Goal: Contribute content: Add original content to the website for others to see

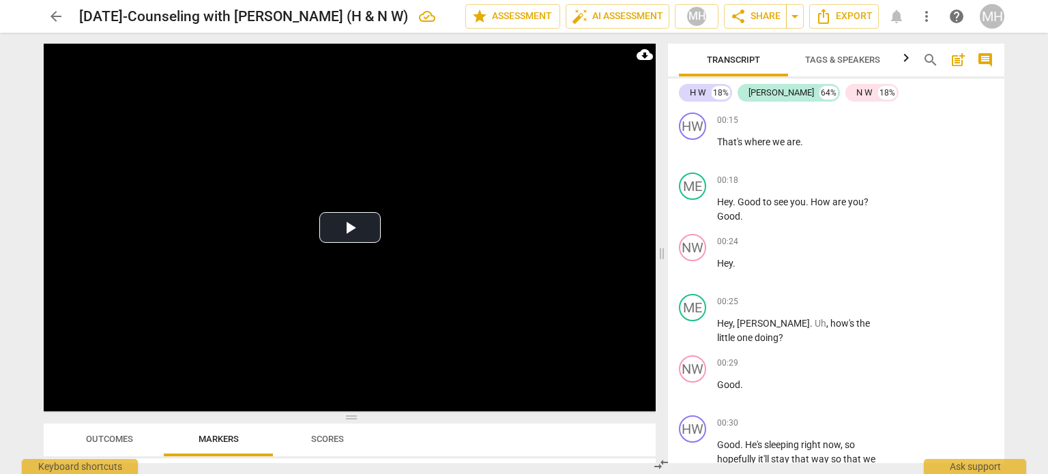
scroll to position [15417, 0]
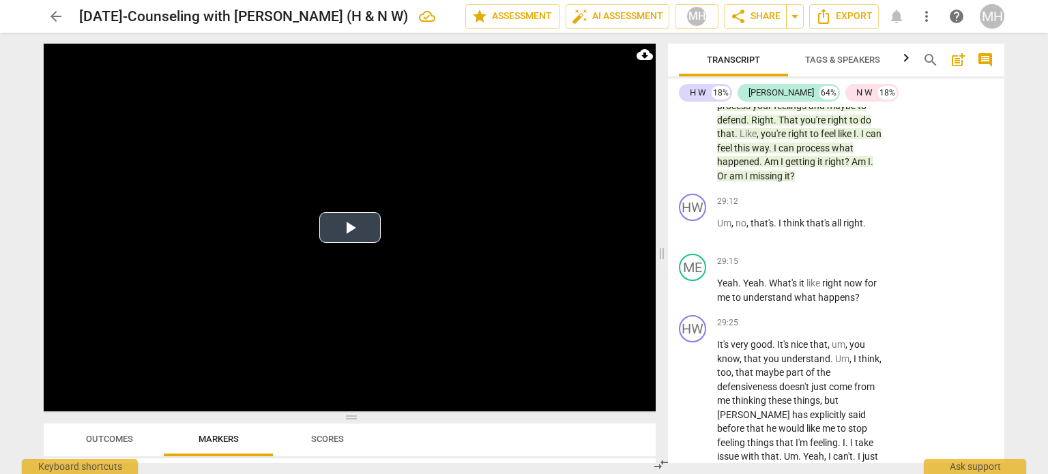
click at [432, 289] on video at bounding box center [350, 228] width 612 height 368
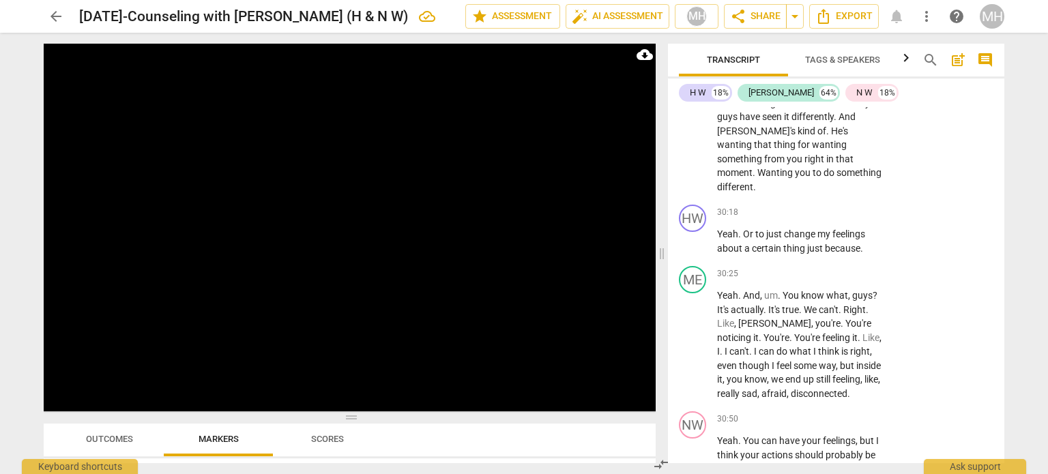
scroll to position [15880, 0]
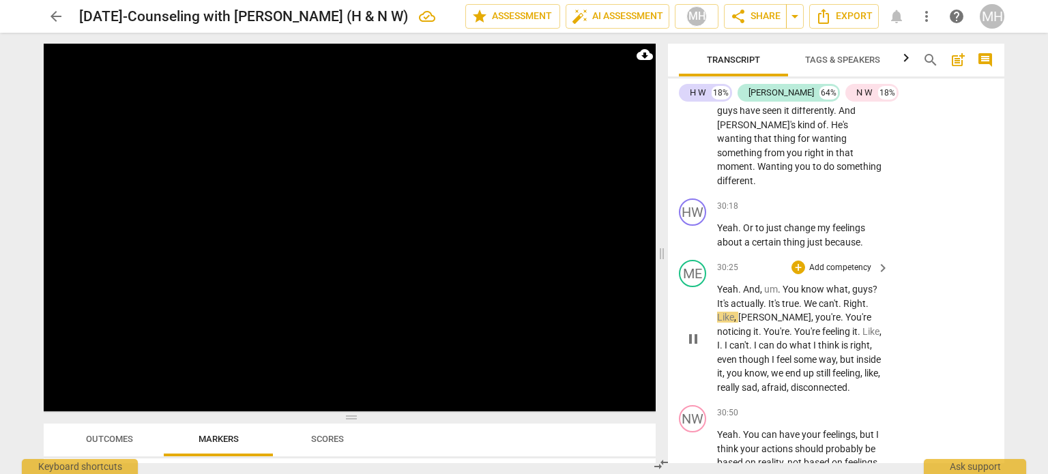
click at [840, 274] on p "Add competency" at bounding box center [840, 268] width 65 height 12
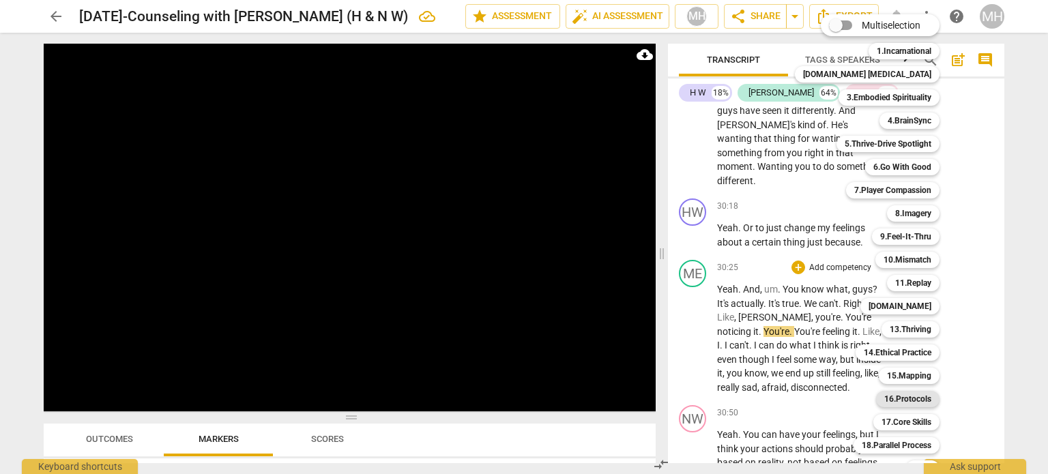
scroll to position [40, 0]
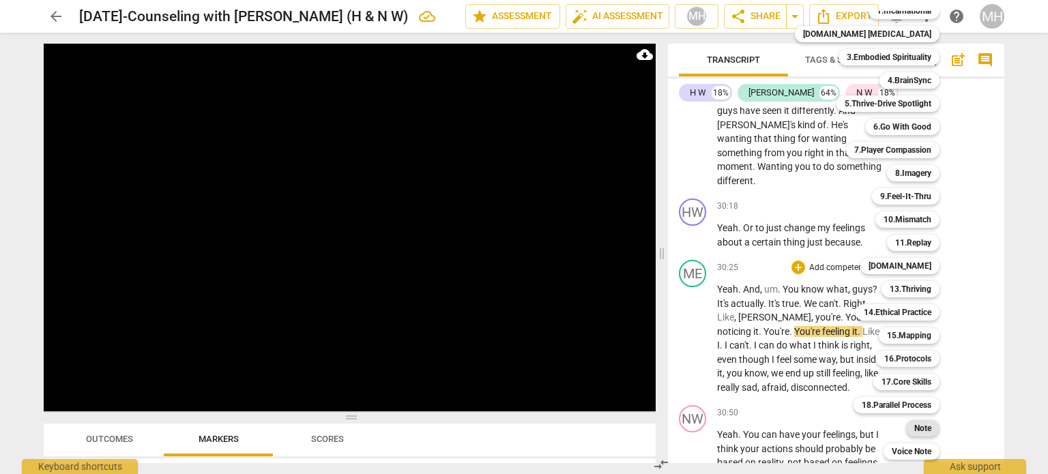
click at [914, 432] on b "Note" at bounding box center [922, 428] width 17 height 16
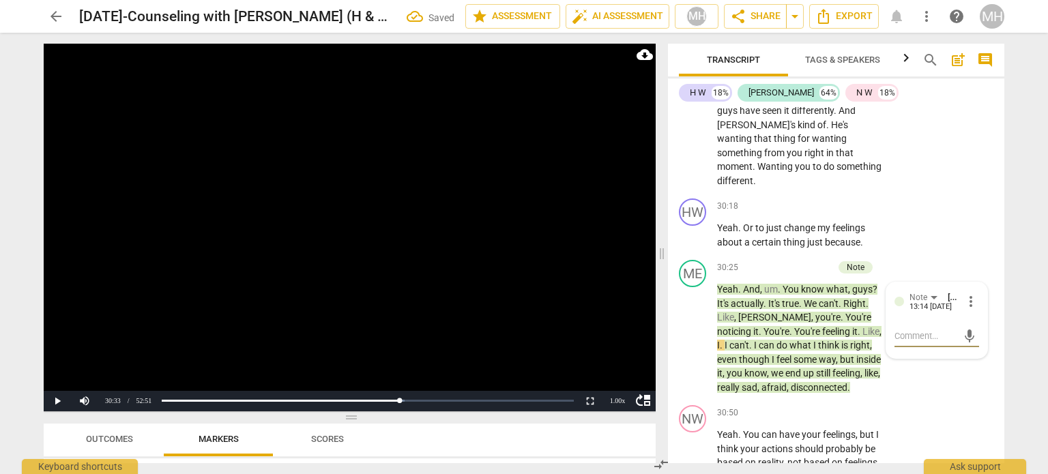
type textarea "v"
type textarea "va"
type textarea "val"
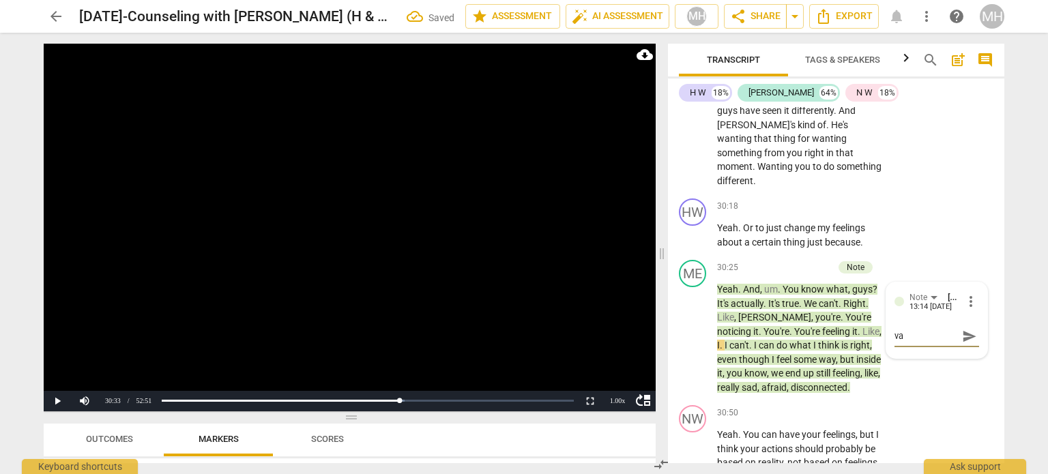
type textarea "val"
type textarea "vali"
type textarea "valid"
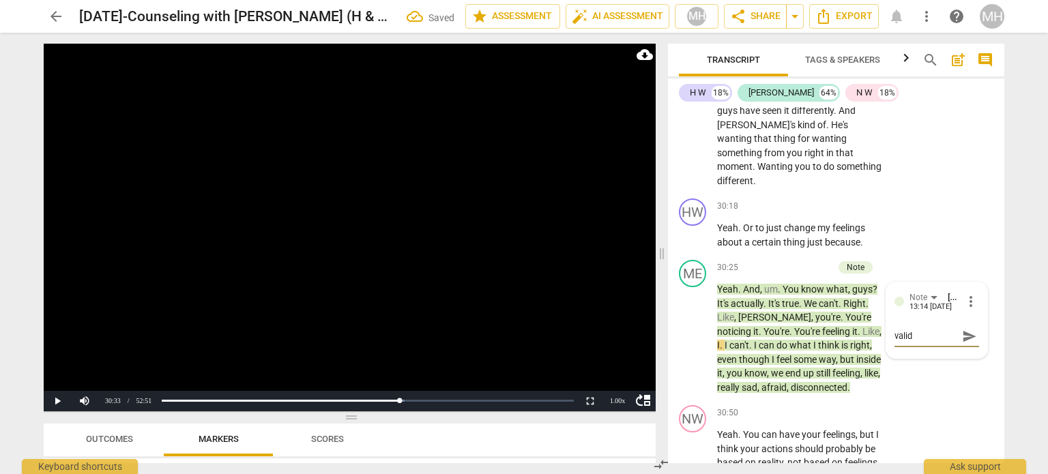
type textarea "valida"
type textarea "validat"
type textarea "validati"
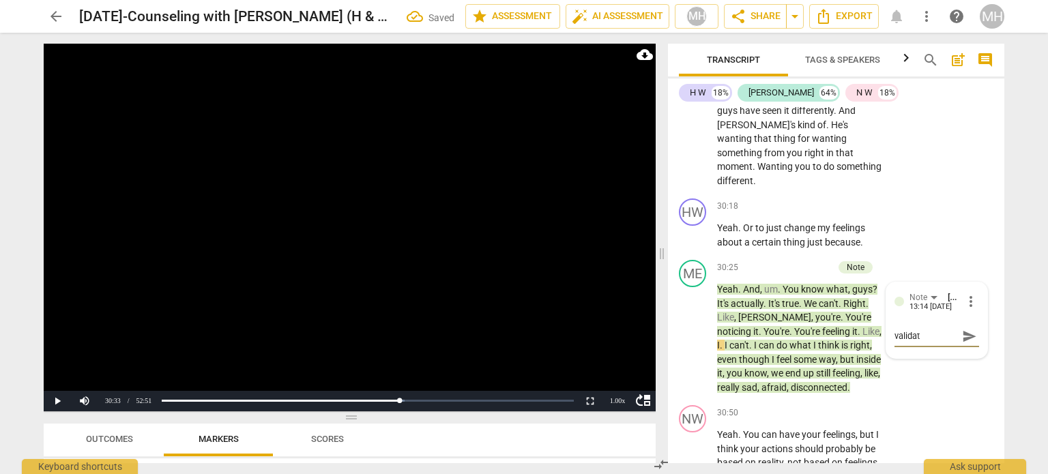
type textarea "validati"
type textarea "validatin"
type textarea "validating"
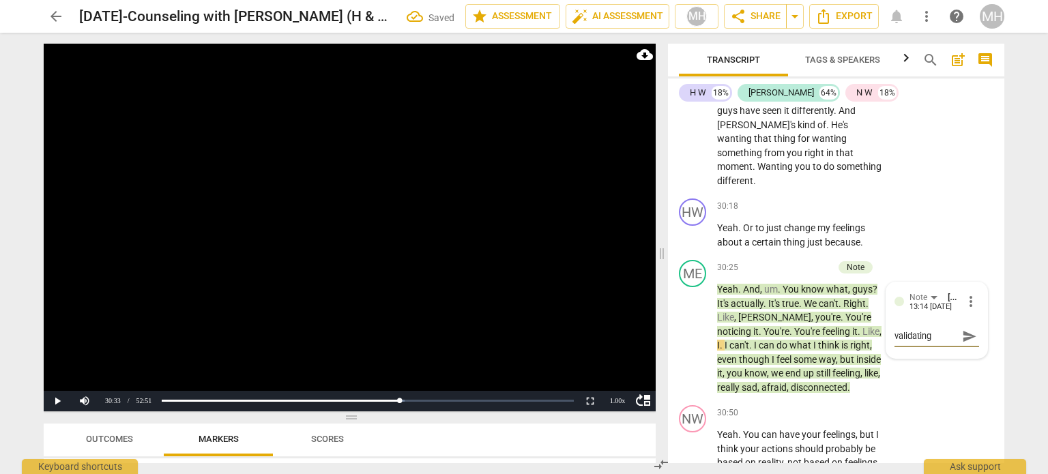
type textarea "validating,"
type textarea "validating, n"
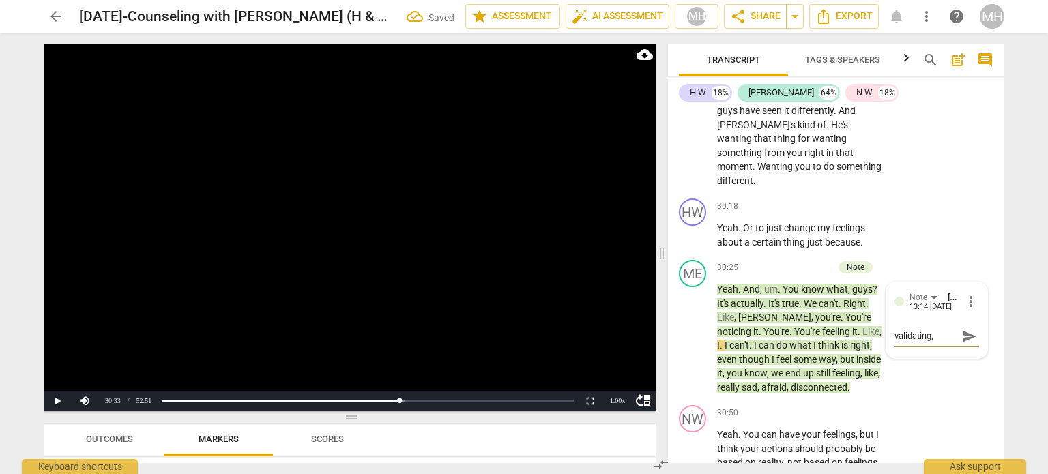
type textarea "validating, n"
type textarea "validating, no"
type textarea "validating, nor"
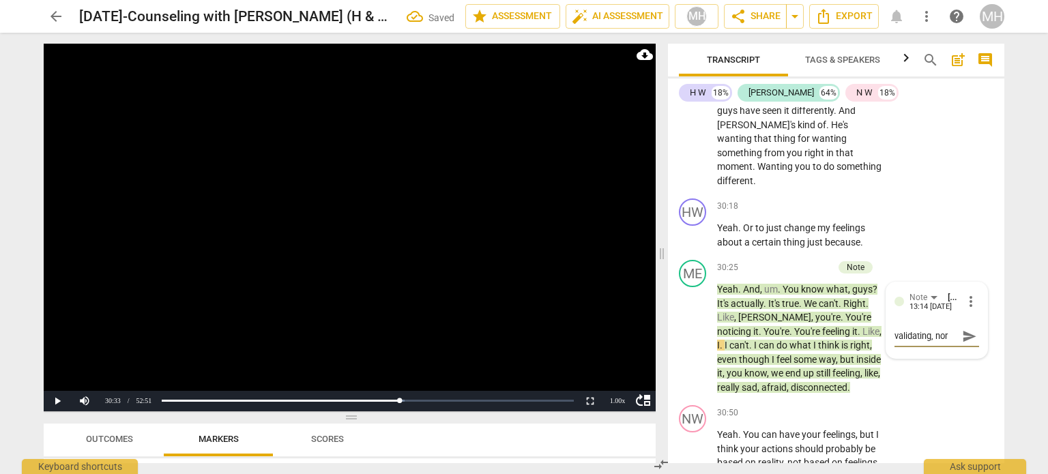
type textarea "validating, norm"
type textarea "validating, [PERSON_NAME]"
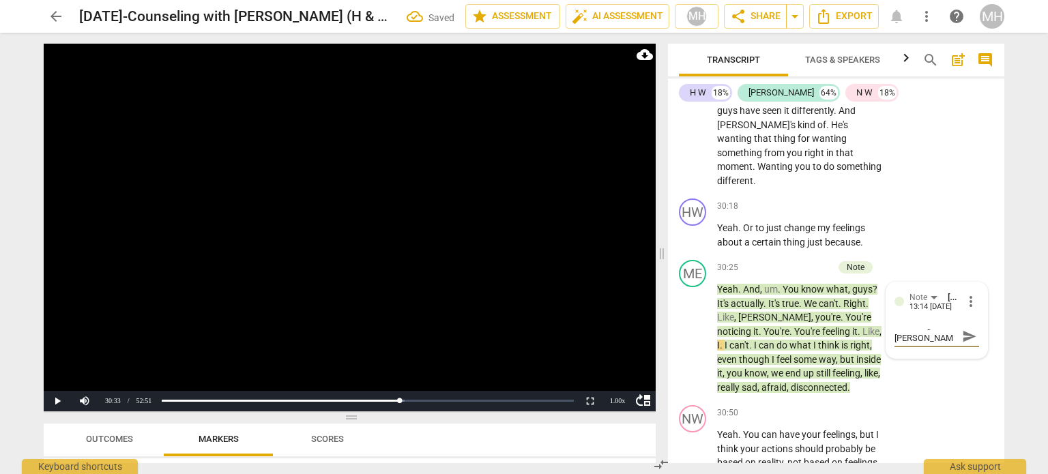
type textarea "validating, normai"
type textarea "validating, [PERSON_NAME]"
type textarea "validating, normal"
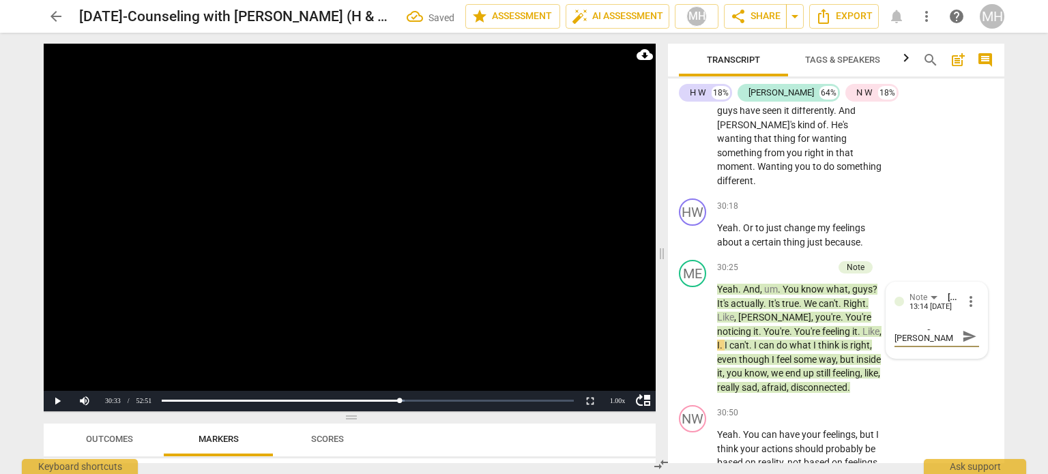
type textarea "validating, normal"
type textarea "validating, normali"
type textarea "validating, normaliz"
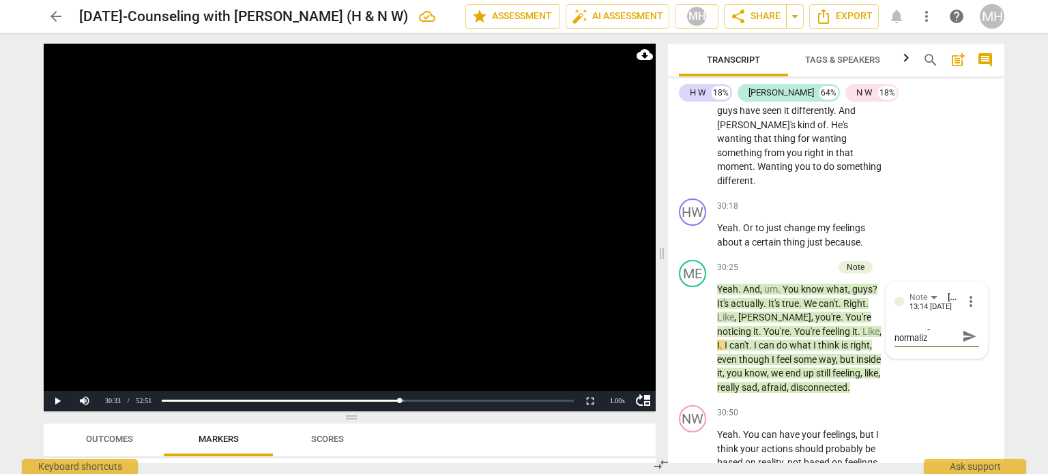
type textarea "validating, normalizg"
type textarea "validating, normalizgi"
type textarea "validating, normalizgin"
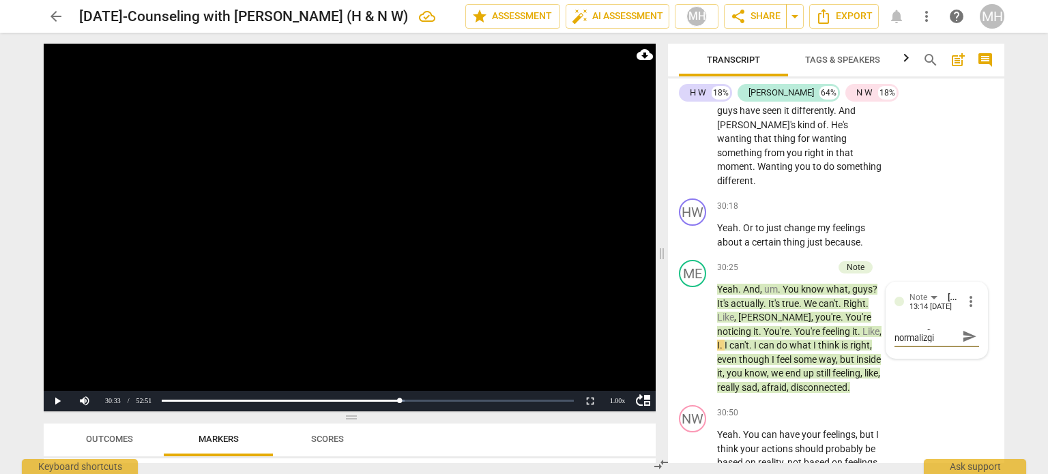
type textarea "validating, normalizgin"
type textarea "validating, normalizgi"
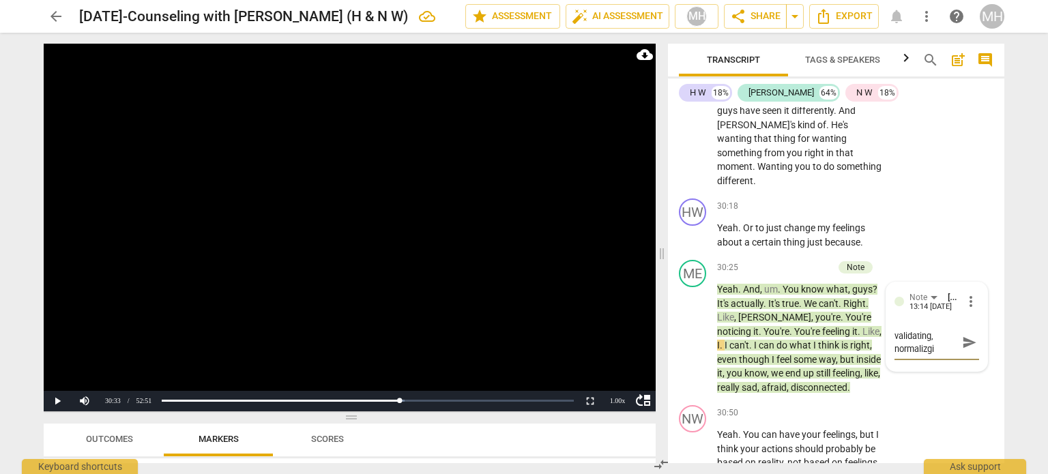
type textarea "validating, normalizg"
type textarea "validating, normaliz"
type textarea "validating, normalizi"
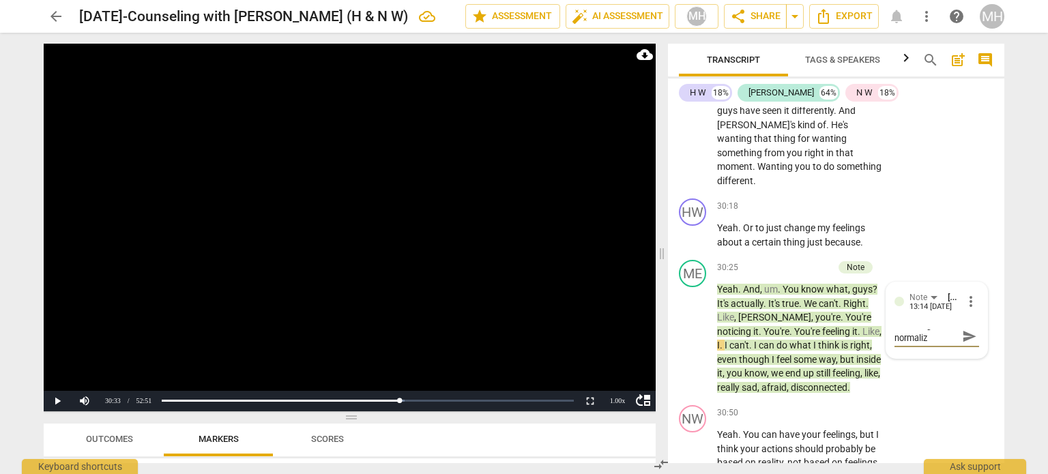
type textarea "validating, normalizi"
type textarea "validating, normalizin"
type textarea "validating, normalizing"
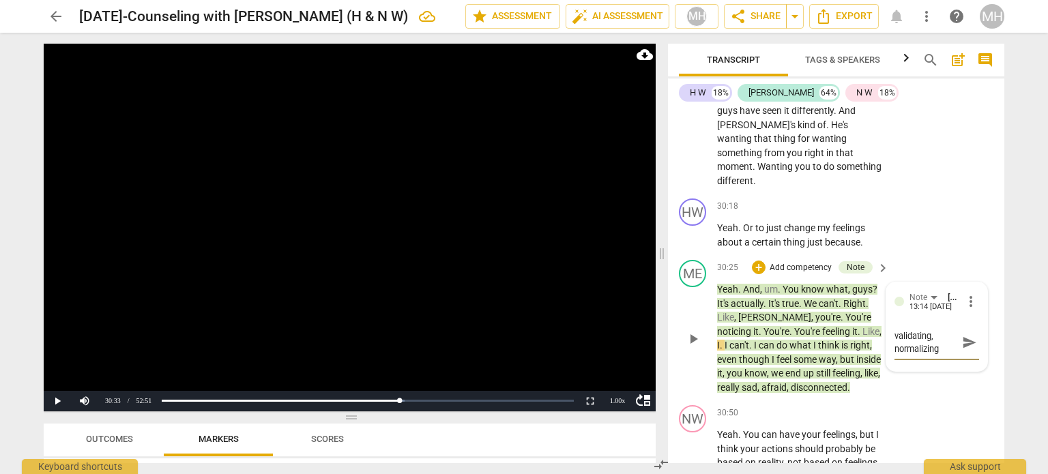
type textarea "validating, normalizing"
click at [967, 350] on span "send" at bounding box center [969, 342] width 15 height 15
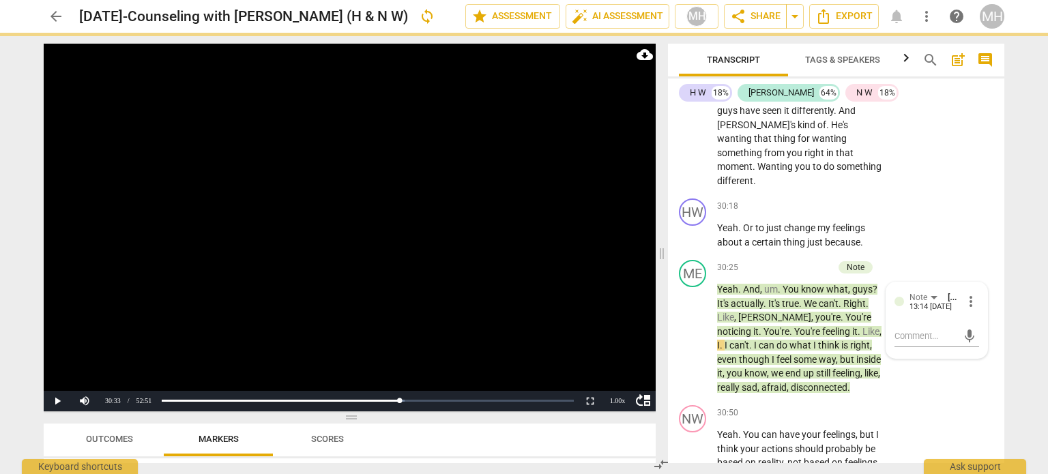
click at [481, 306] on video at bounding box center [350, 228] width 612 height 368
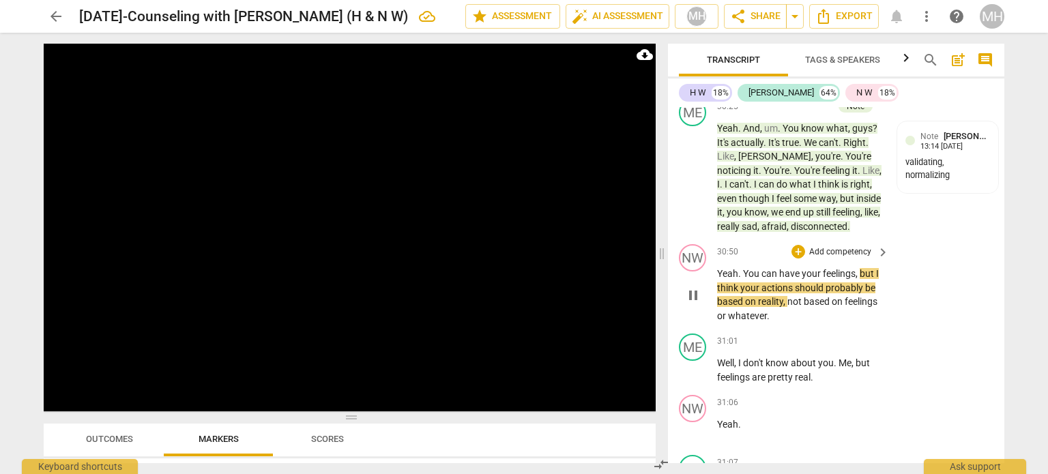
scroll to position [16050, 0]
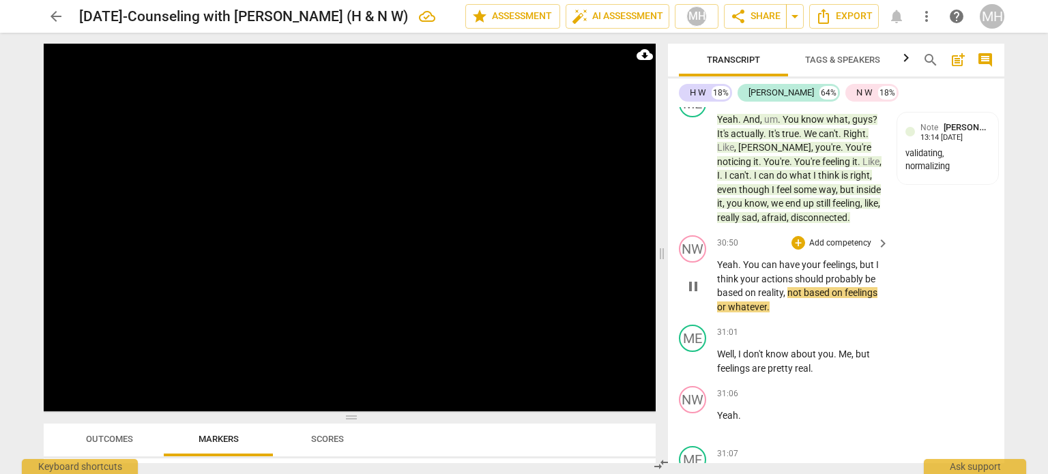
click at [849, 250] on p "Add competency" at bounding box center [840, 243] width 65 height 12
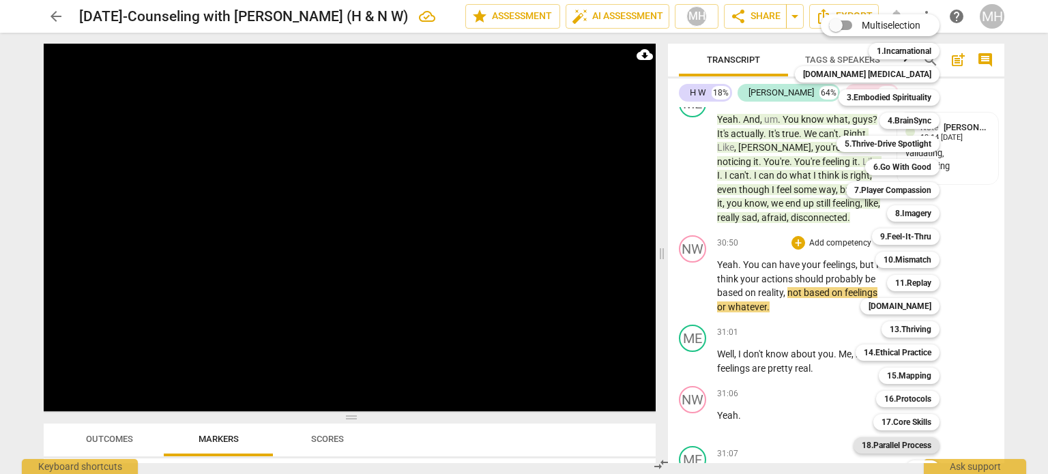
click at [883, 446] on b "18.Parallel Process" at bounding box center [897, 445] width 70 height 16
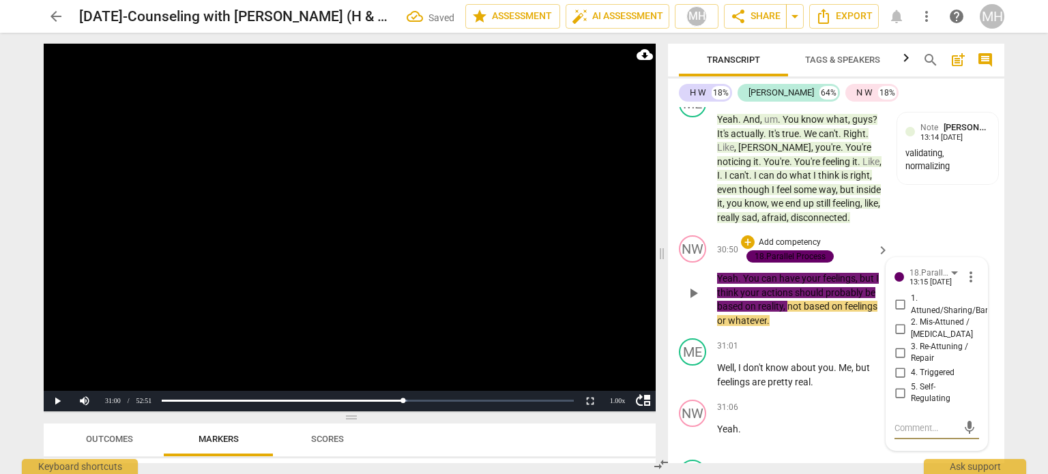
click at [899, 381] on input "4. Triggered" at bounding box center [900, 373] width 22 height 16
checkbox input "true"
click at [899, 401] on input "5. Self-Regulating" at bounding box center [900, 393] width 22 height 16
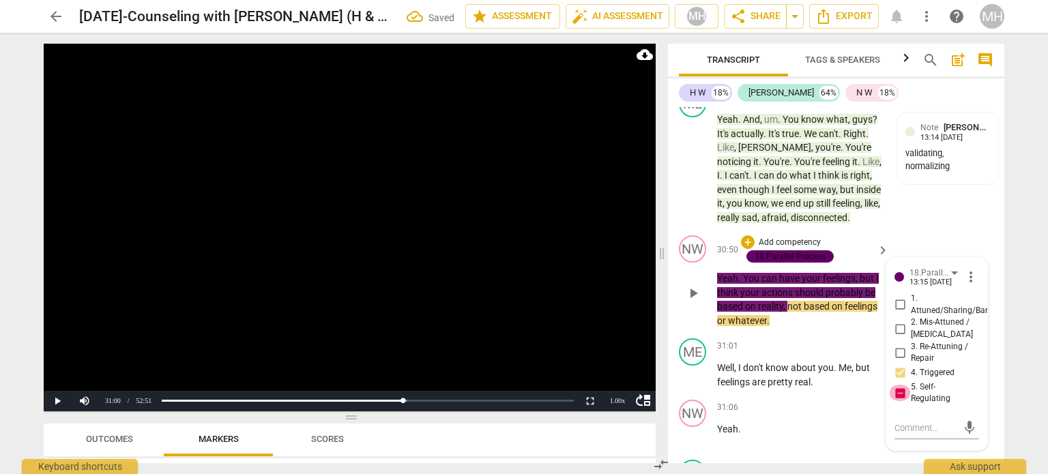
checkbox input "false"
click at [511, 306] on video at bounding box center [350, 228] width 612 height 368
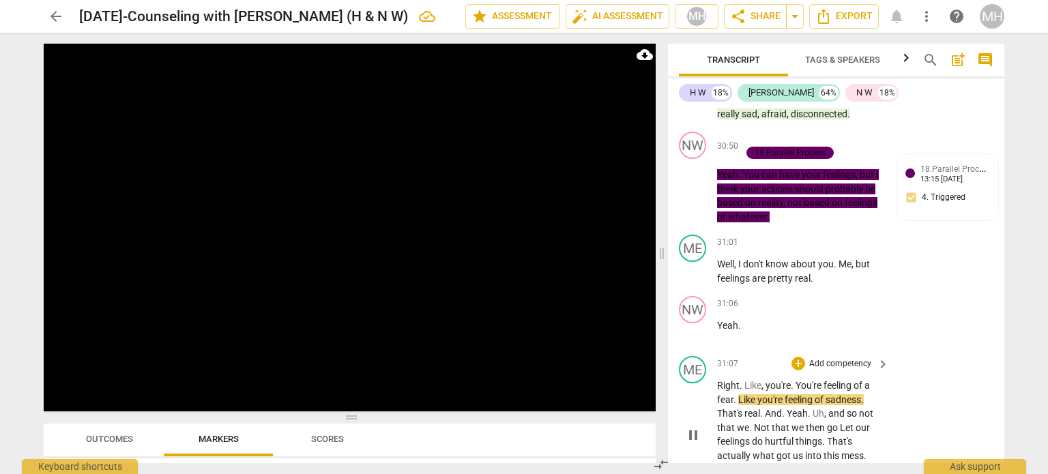
scroll to position [16142, 0]
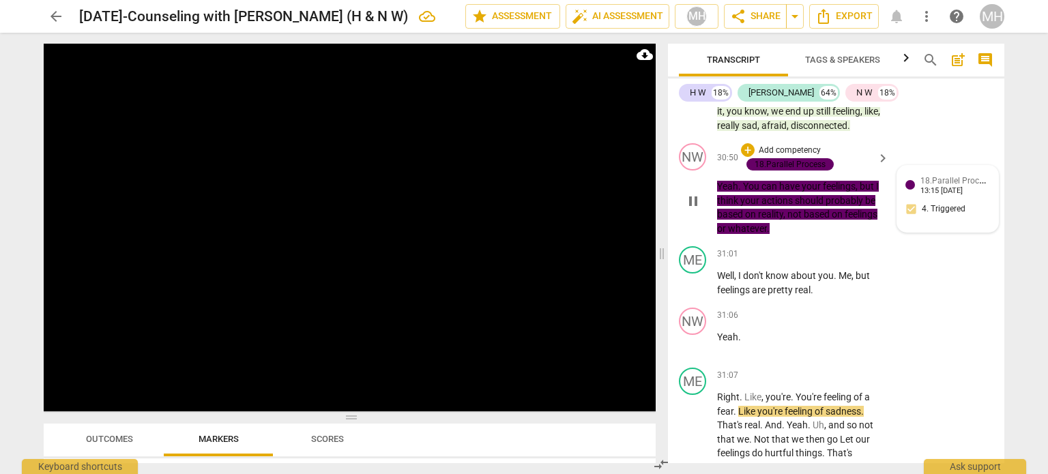
click at [950, 224] on div "18.Parallel Process [PERSON_NAME] 13:15 [DATE] 4. Triggered" at bounding box center [947, 199] width 85 height 50
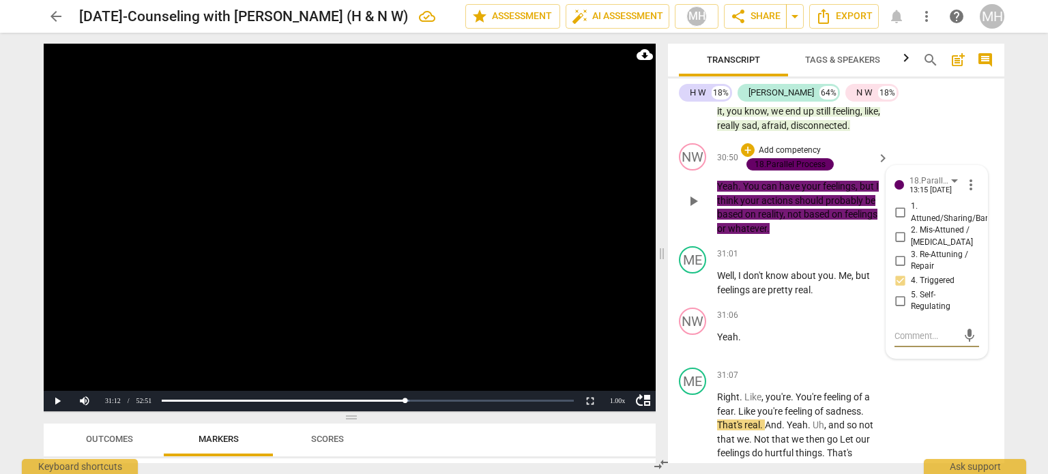
click at [900, 309] on input "5. Self-Regulating" at bounding box center [900, 301] width 22 height 16
checkbox input "true"
click at [557, 297] on video at bounding box center [350, 228] width 612 height 368
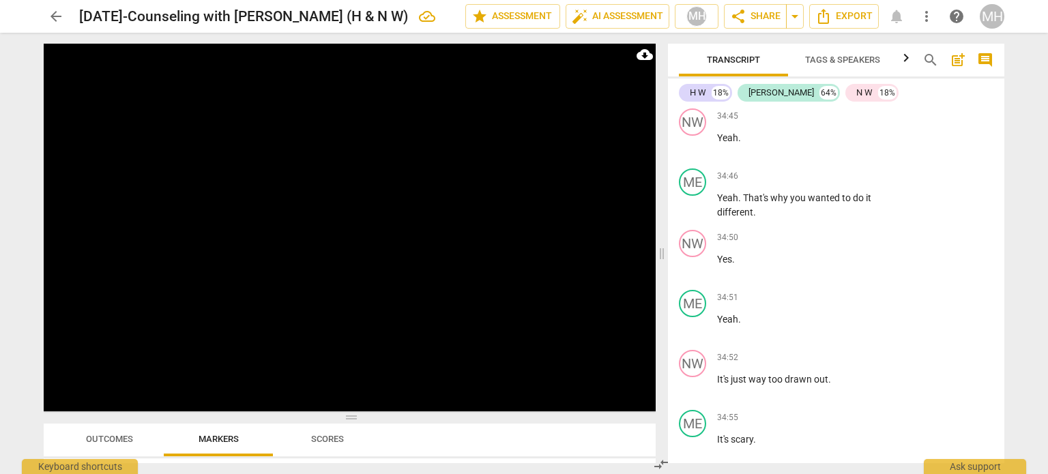
scroll to position [18939, 0]
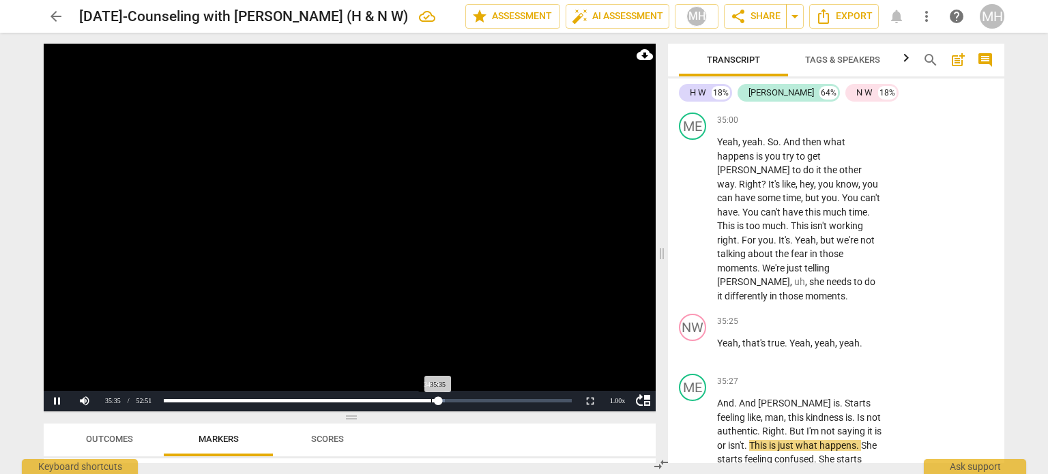
click at [431, 402] on div "Loaded : 0% Progress : 67.31%" at bounding box center [367, 401] width 418 height 20
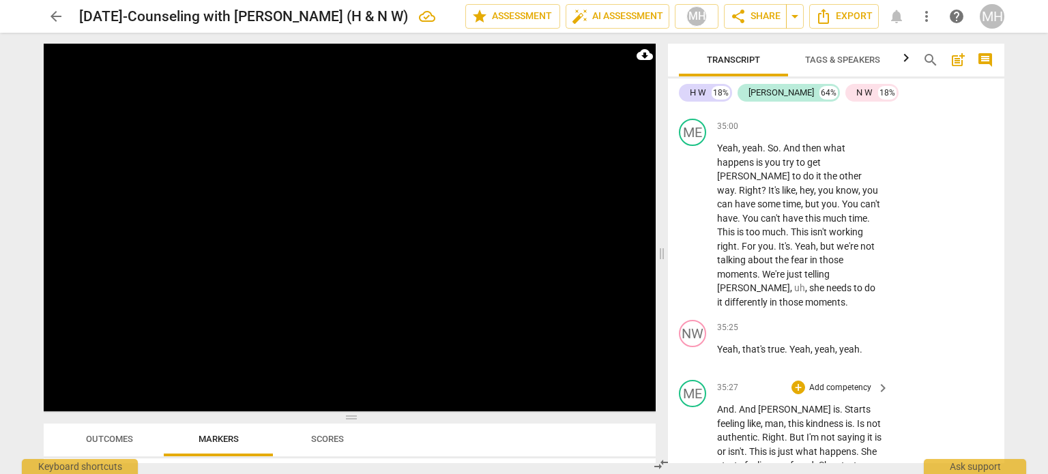
scroll to position [18929, 0]
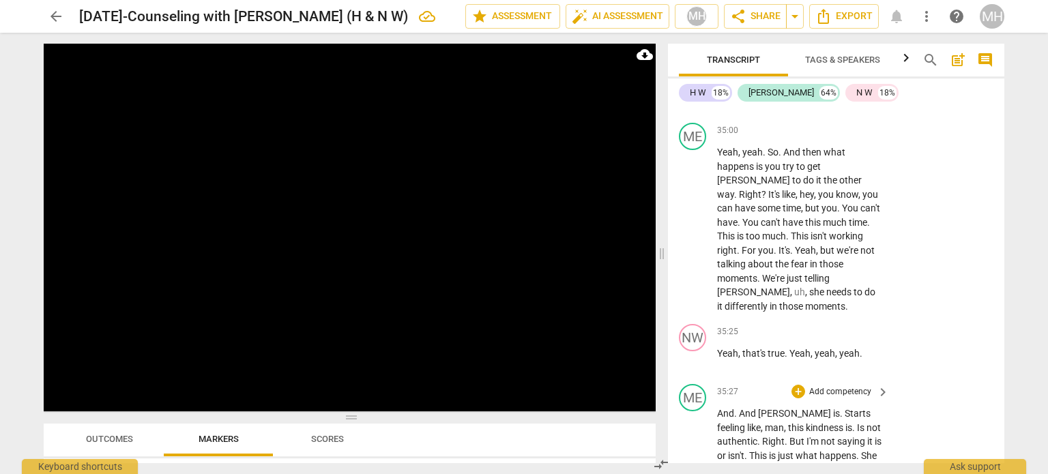
click at [854, 386] on p "Add competency" at bounding box center [840, 392] width 65 height 12
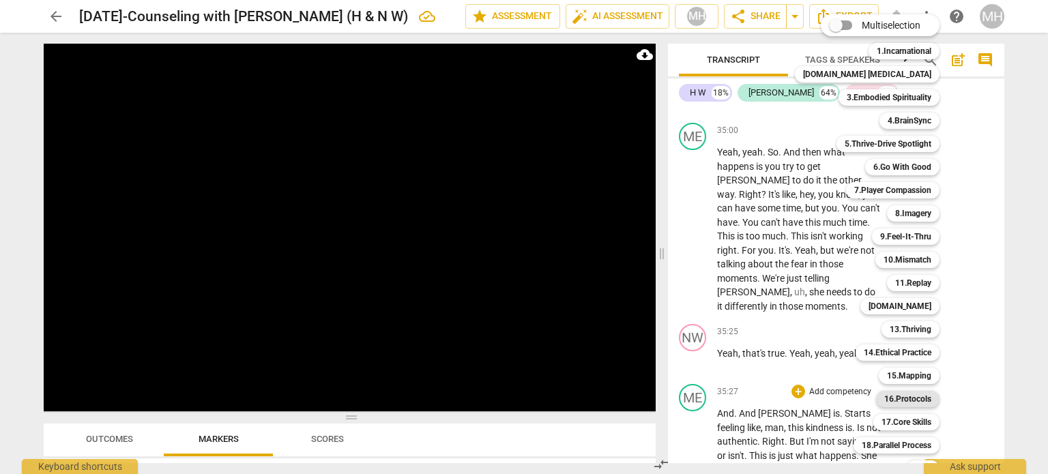
scroll to position [40, 0]
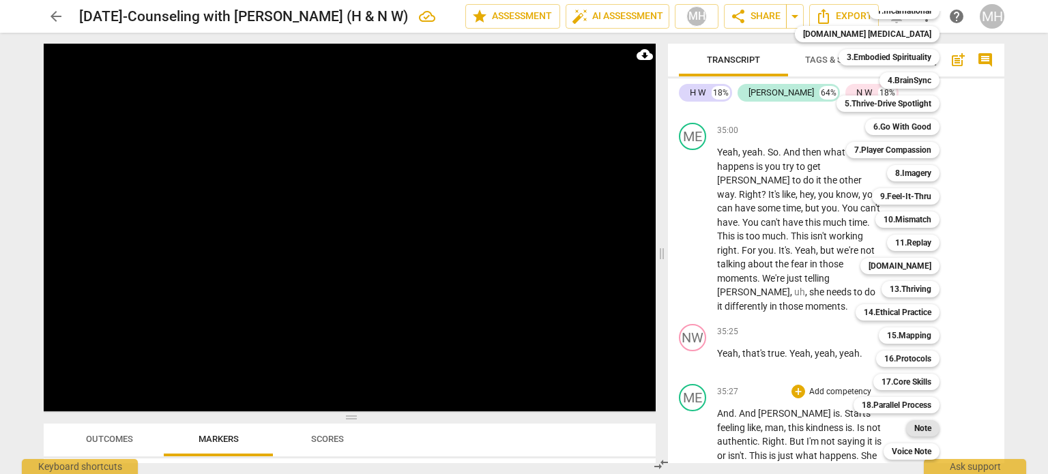
click at [914, 430] on b "Note" at bounding box center [922, 428] width 17 height 16
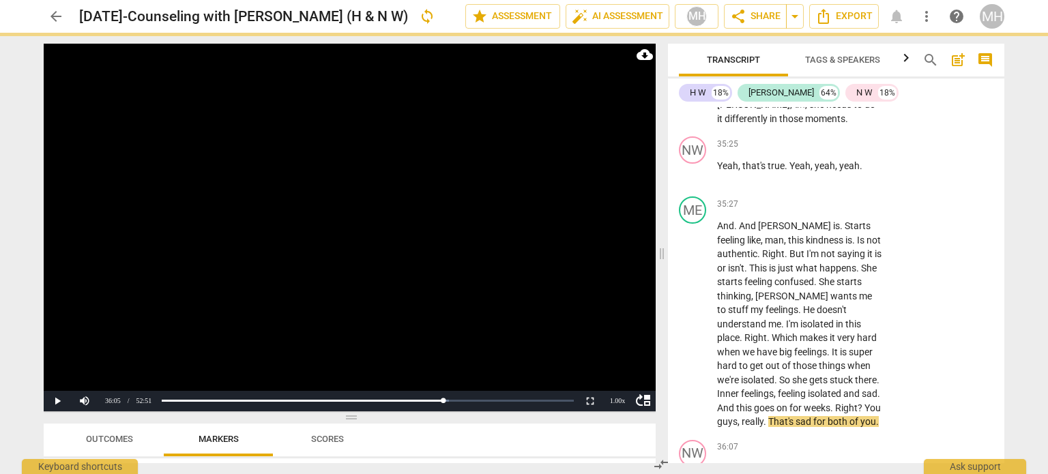
scroll to position [19121, 0]
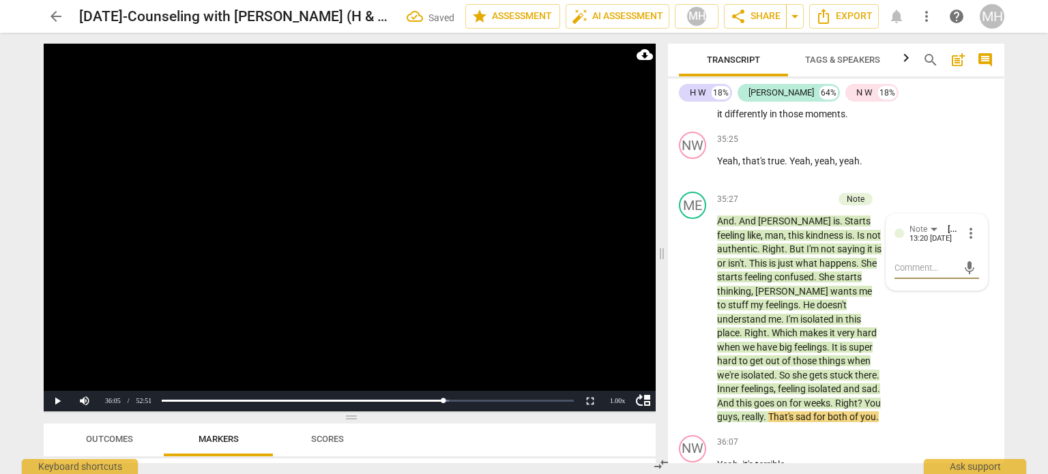
type textarea "T"
type textarea "TE"
type textarea "TEM"
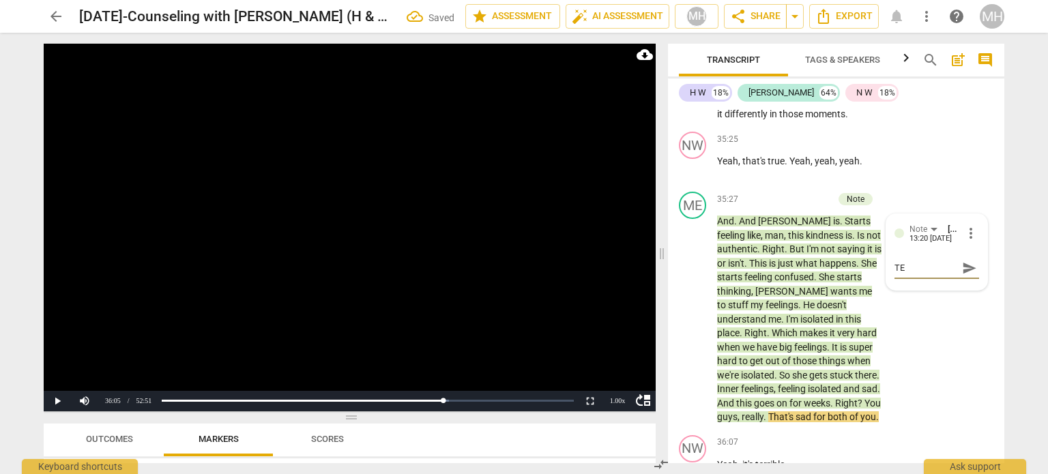
type textarea "TEM"
type textarea "TEMP"
type textarea "TEMPO"
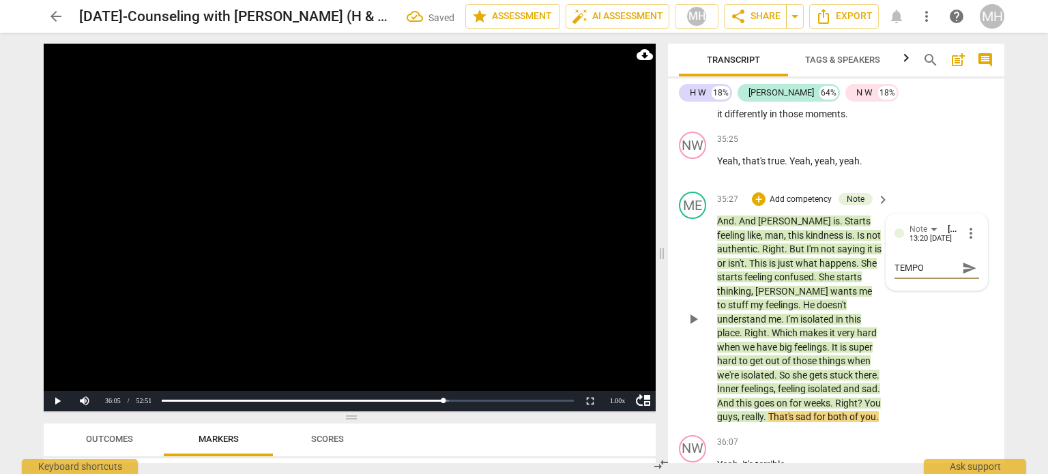
click at [969, 261] on span "send" at bounding box center [969, 268] width 15 height 15
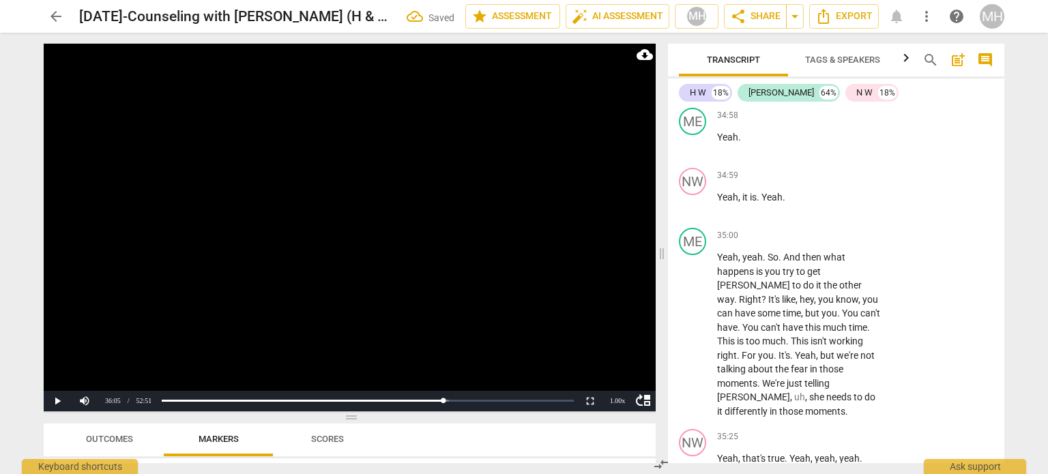
scroll to position [18823, 0]
click at [840, 231] on p "Add competency" at bounding box center [840, 237] width 65 height 12
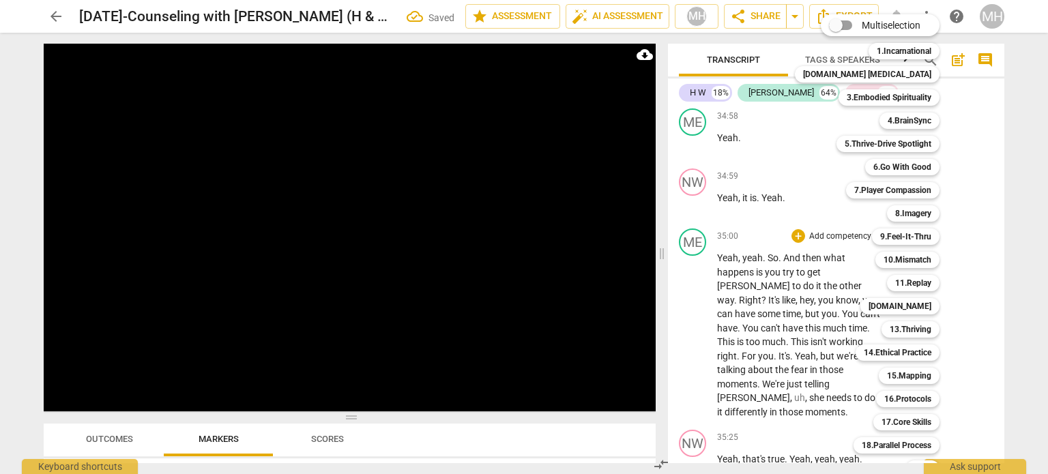
scroll to position [40, 0]
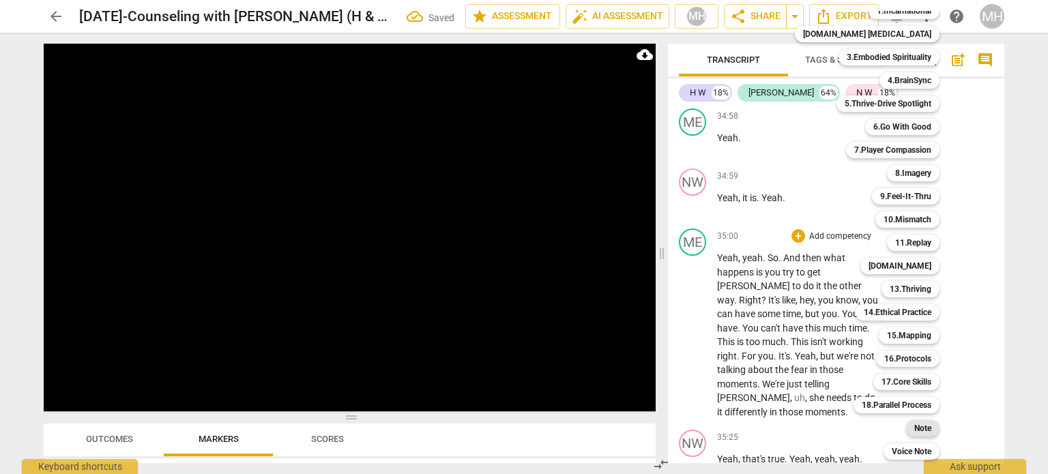
click at [914, 426] on b "Note" at bounding box center [922, 428] width 17 height 16
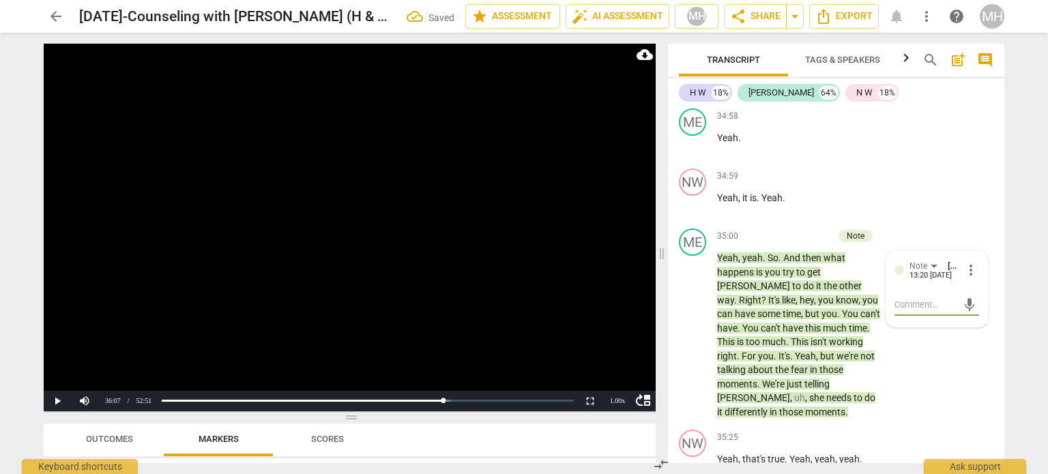
type textarea "T"
type textarea "TE"
type textarea "TEM"
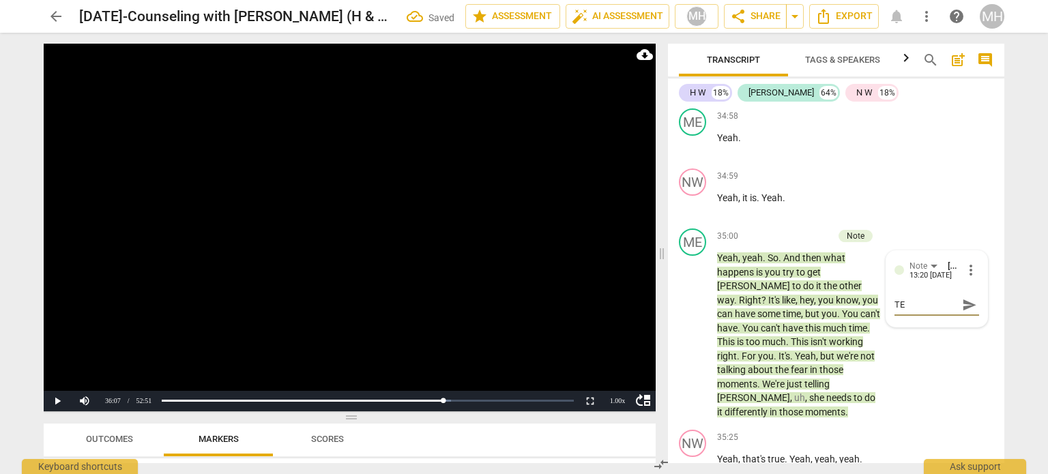
type textarea "TEM"
type textarea "TEMP"
type textarea "TEMPO"
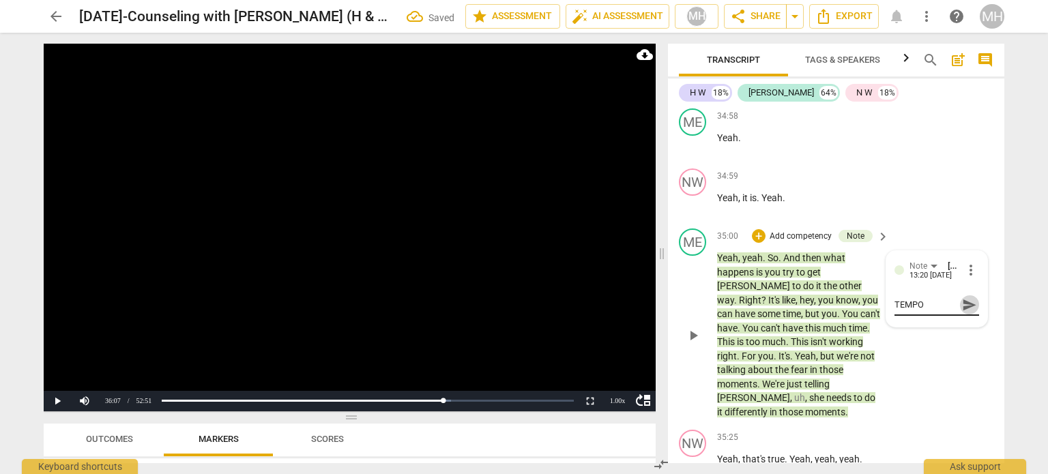
click at [970, 297] on span "send" at bounding box center [969, 304] width 15 height 15
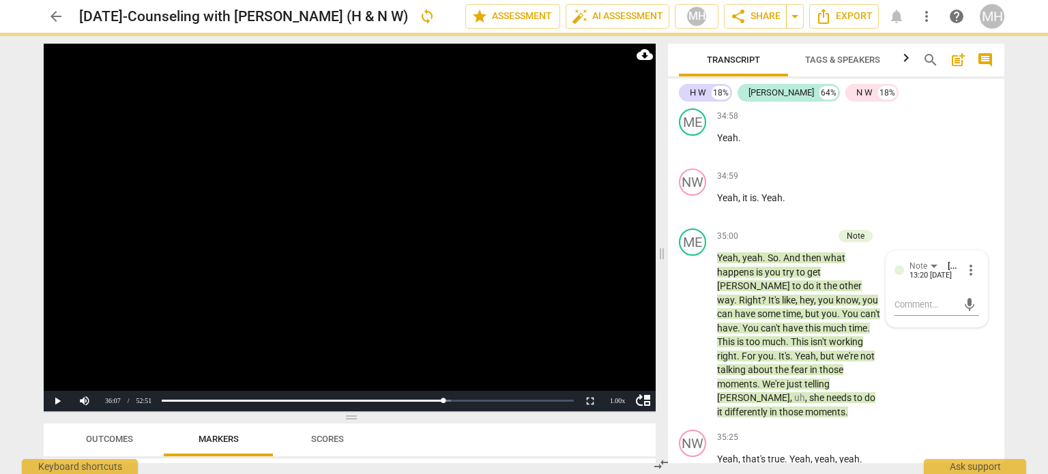
click at [470, 286] on video at bounding box center [350, 228] width 612 height 368
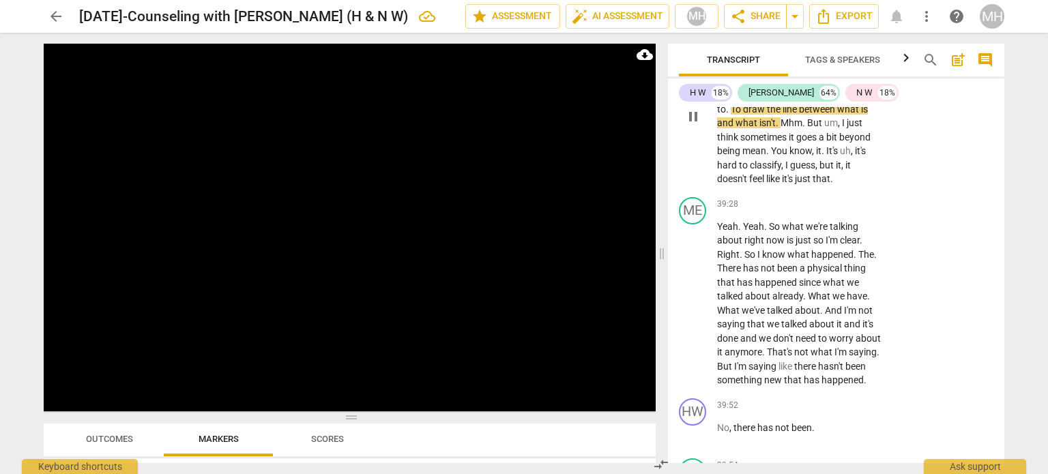
scroll to position [20994, 0]
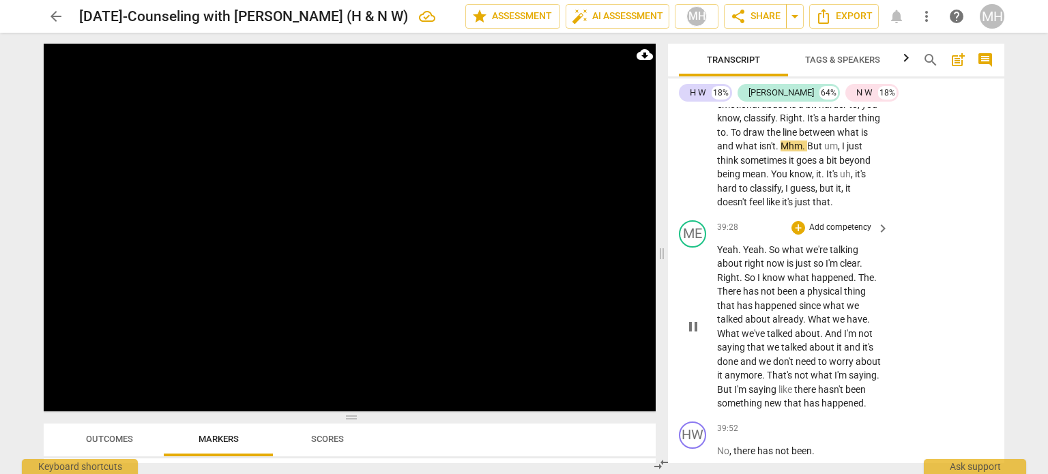
click at [839, 222] on p "Add competency" at bounding box center [840, 228] width 65 height 12
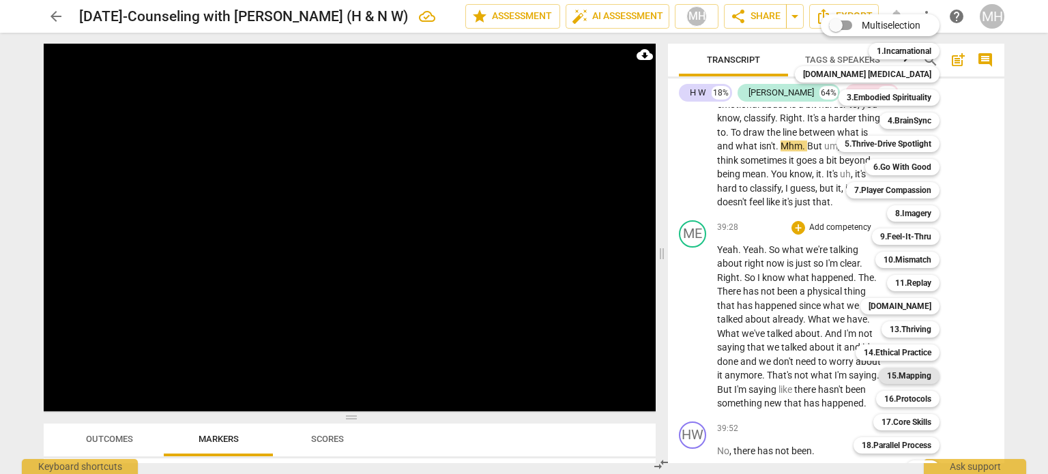
scroll to position [40, 0]
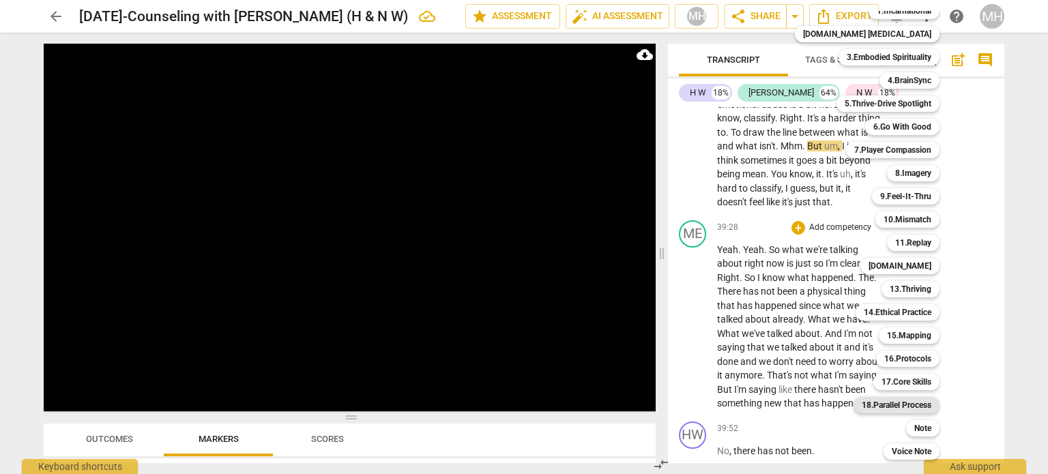
click at [892, 407] on b "18.Parallel Process" at bounding box center [897, 405] width 70 height 16
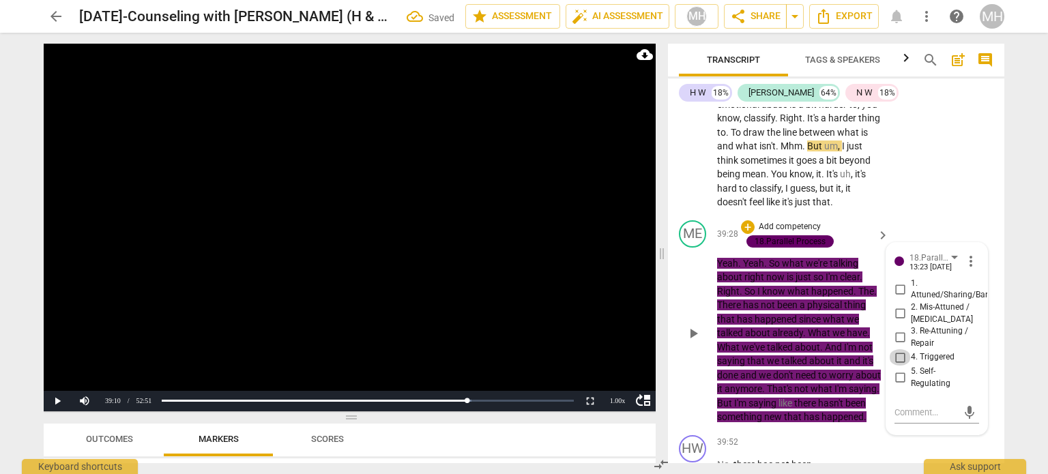
click at [895, 349] on input "4. Triggered" at bounding box center [900, 357] width 22 height 16
checkbox input "true"
click at [895, 370] on input "5. Self-Regulating" at bounding box center [900, 378] width 22 height 16
checkbox input "true"
click at [499, 327] on video at bounding box center [350, 228] width 612 height 368
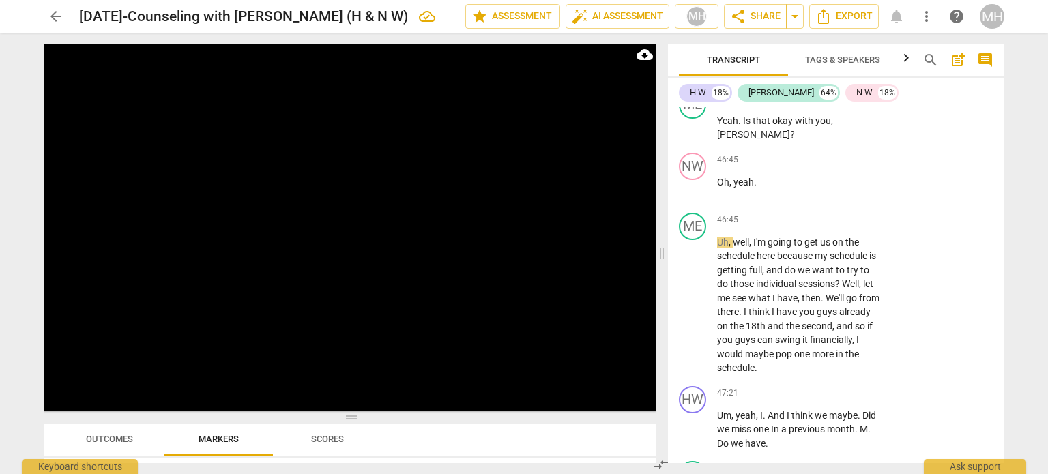
scroll to position [24117, 0]
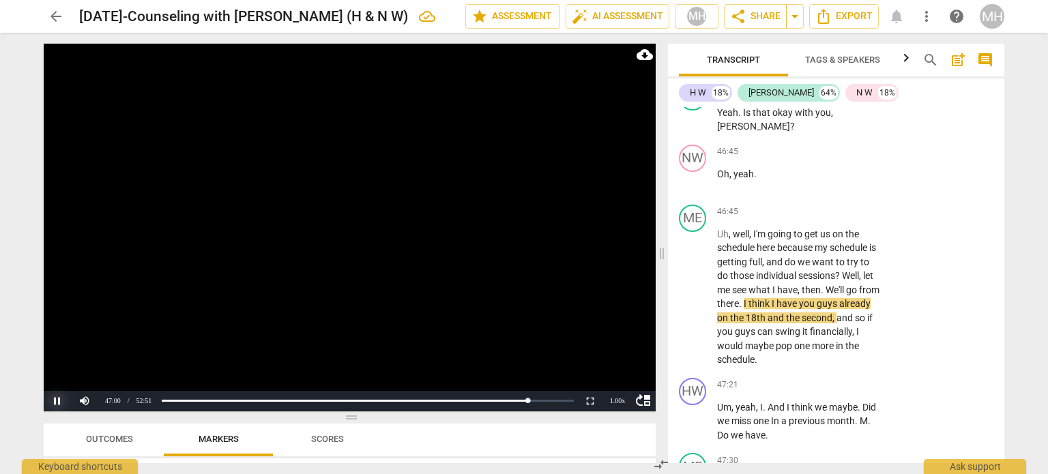
click at [52, 404] on button "Pause" at bounding box center [57, 401] width 27 height 20
